Goal: Find specific page/section: Find specific page/section

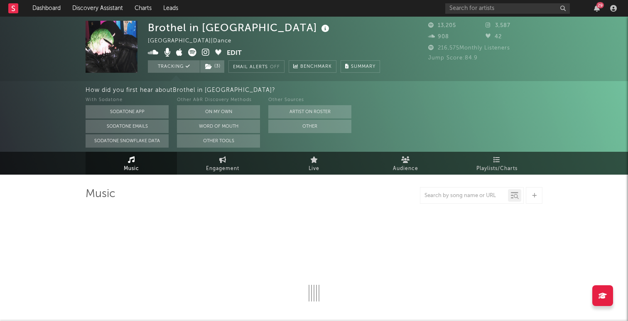
select select "6m"
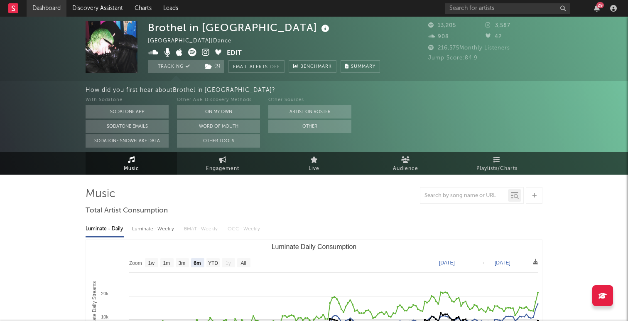
click at [43, 8] on link "Dashboard" at bounding box center [47, 8] width 40 height 17
